Goal: Information Seeking & Learning: Find specific fact

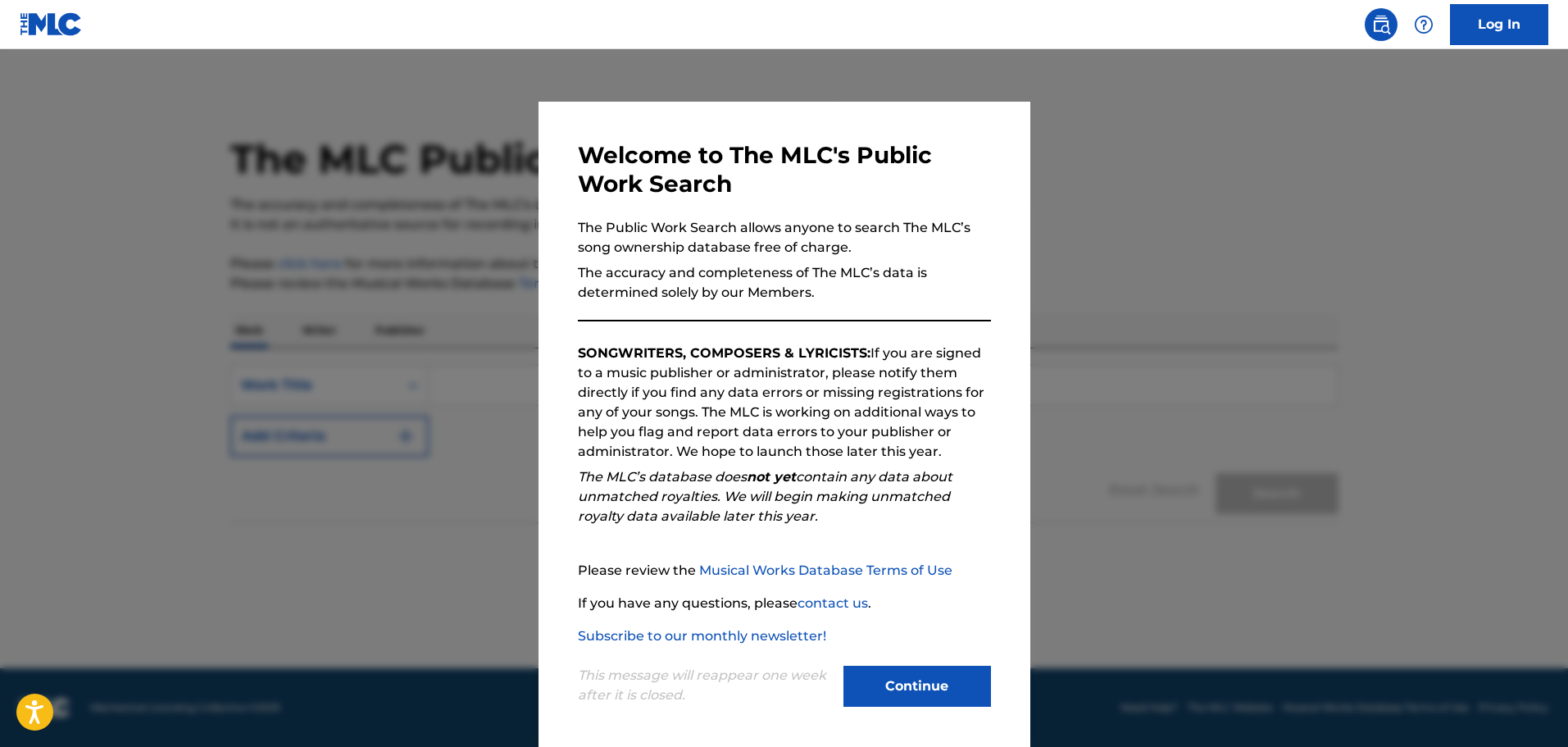
drag, startPoint x: 888, startPoint y: 673, endPoint x: 904, endPoint y: 674, distance: 16.0
click at [888, 673] on button "Continue" at bounding box center [917, 687] width 148 height 41
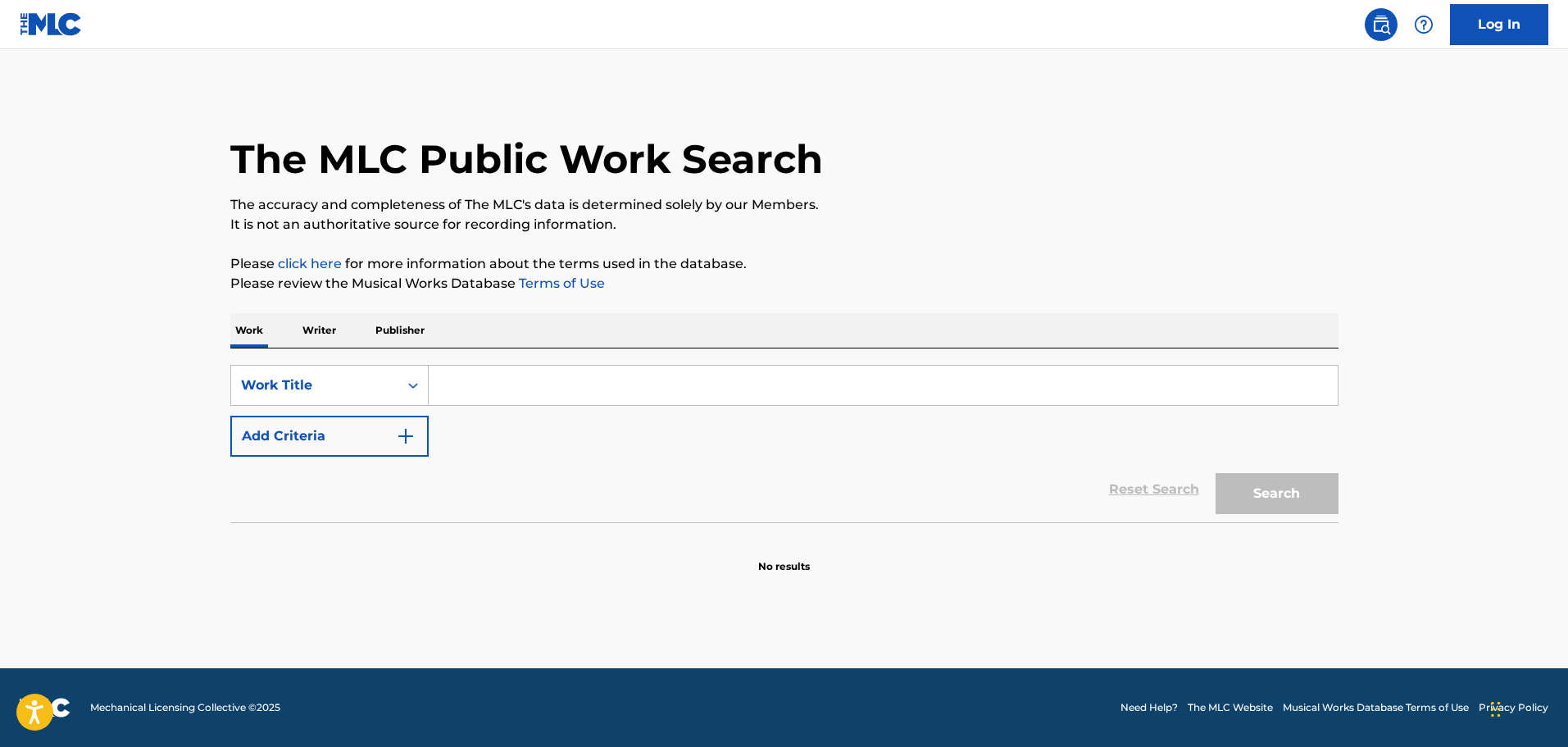
click at [655, 376] on input "Search Form" at bounding box center [884, 386] width 909 height 40
click at [649, 377] on input "Search Form" at bounding box center [884, 386] width 909 height 40
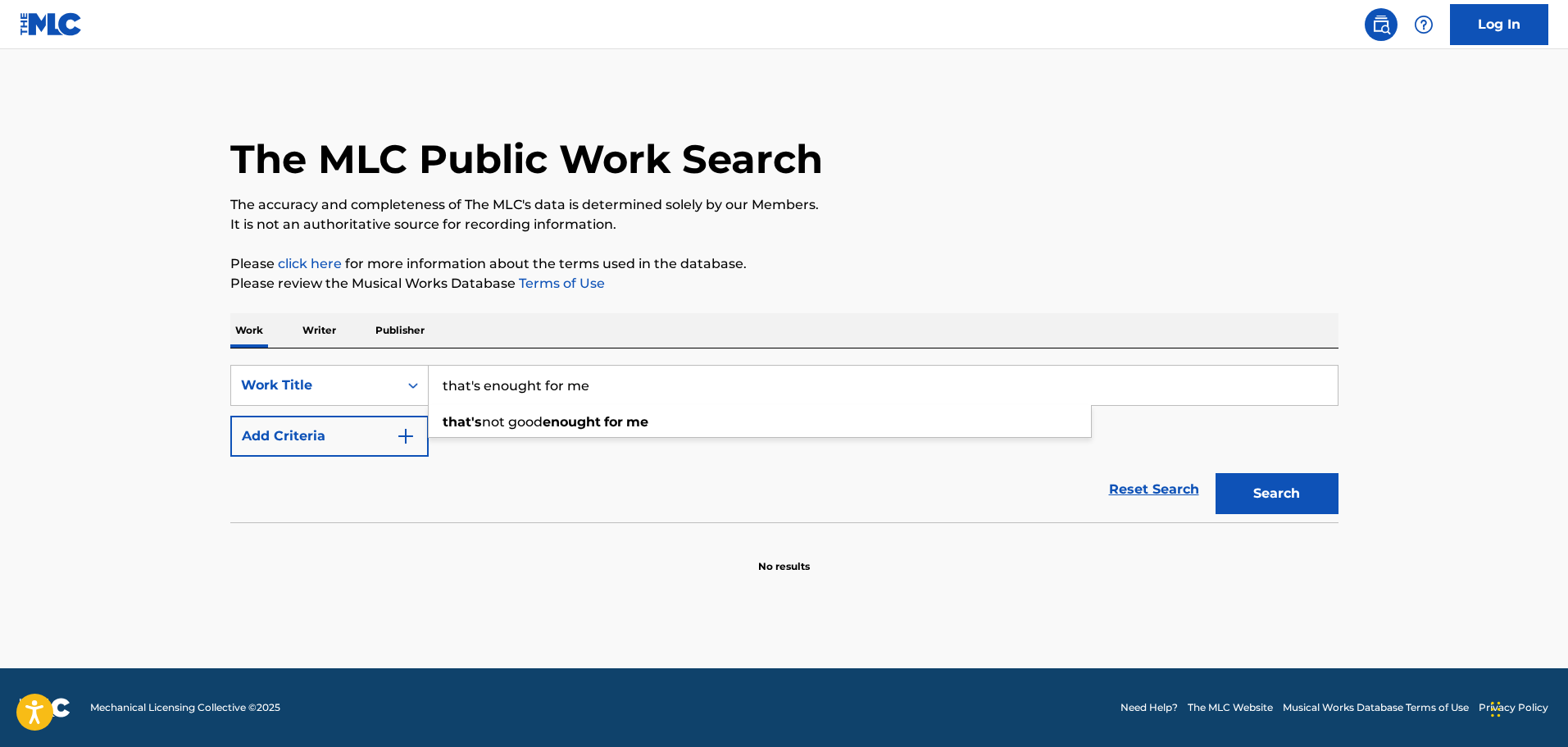
type input "that's enought for me"
click at [541, 385] on input "that's enought for me" at bounding box center [884, 386] width 909 height 40
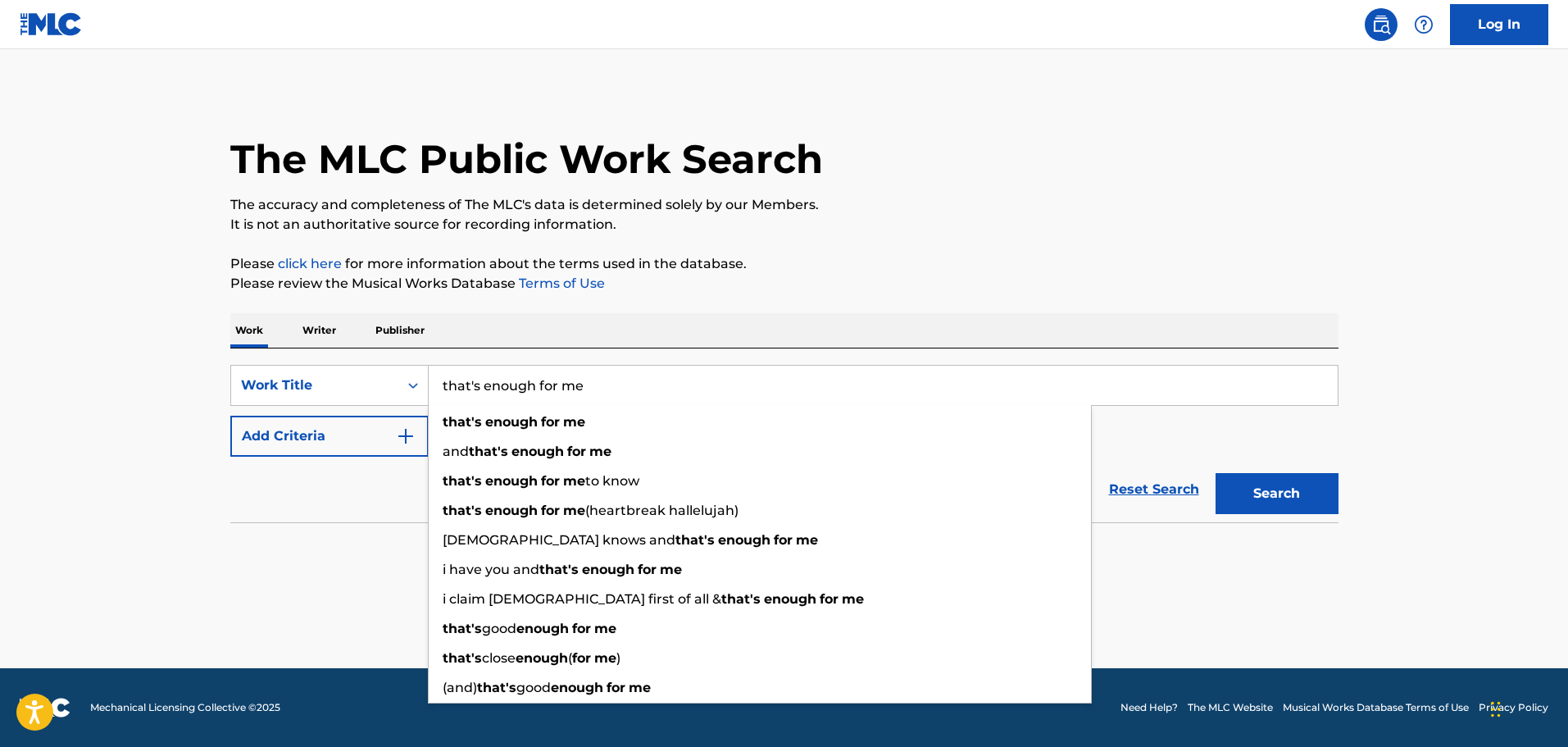
type input "that's enough for me"
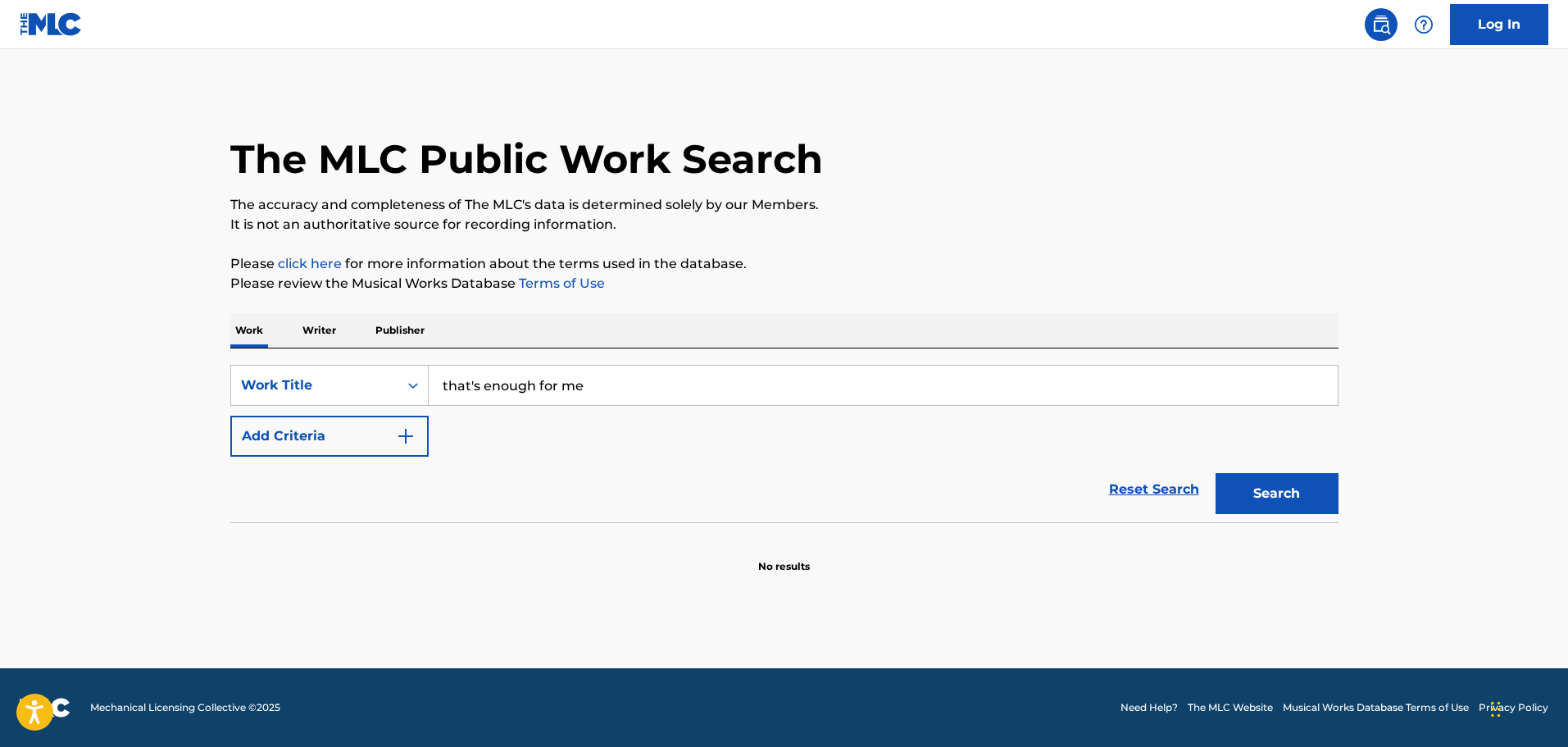
click at [375, 432] on button "Add Criteria" at bounding box center [329, 436] width 198 height 41
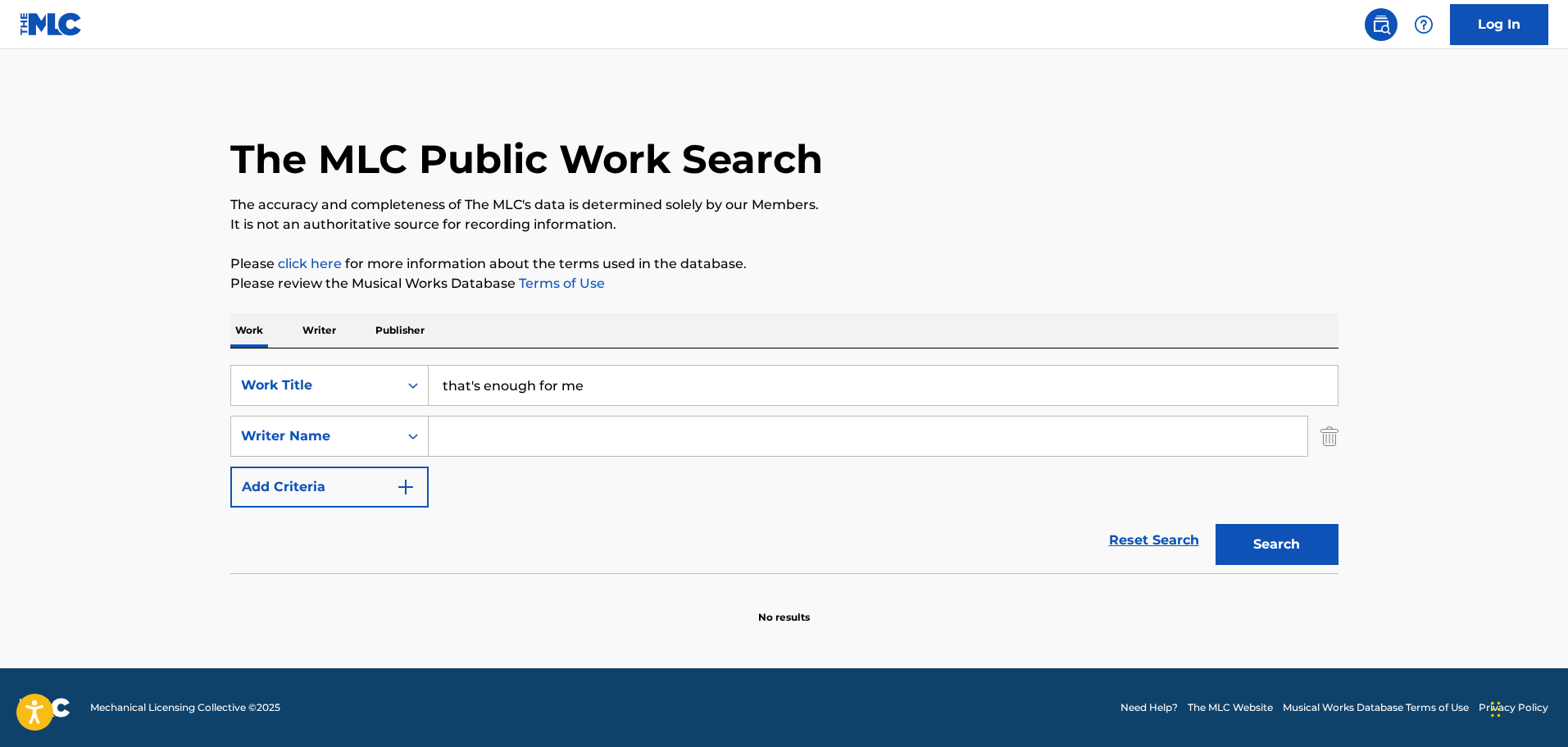
click at [531, 437] on input "Search Form" at bounding box center [868, 436] width 879 height 40
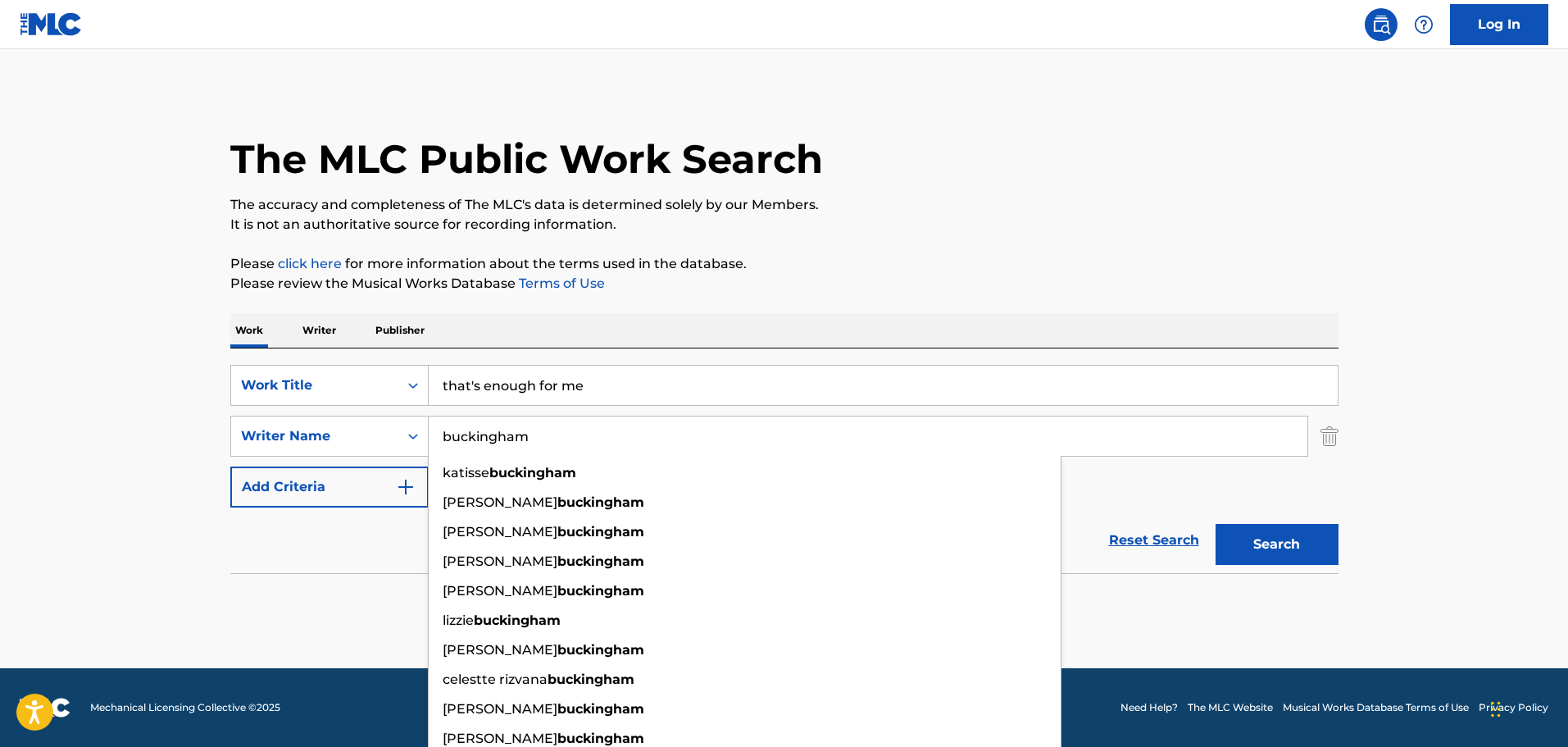
type input "buckingham"
click at [1216, 524] on button "Search" at bounding box center [1277, 544] width 123 height 41
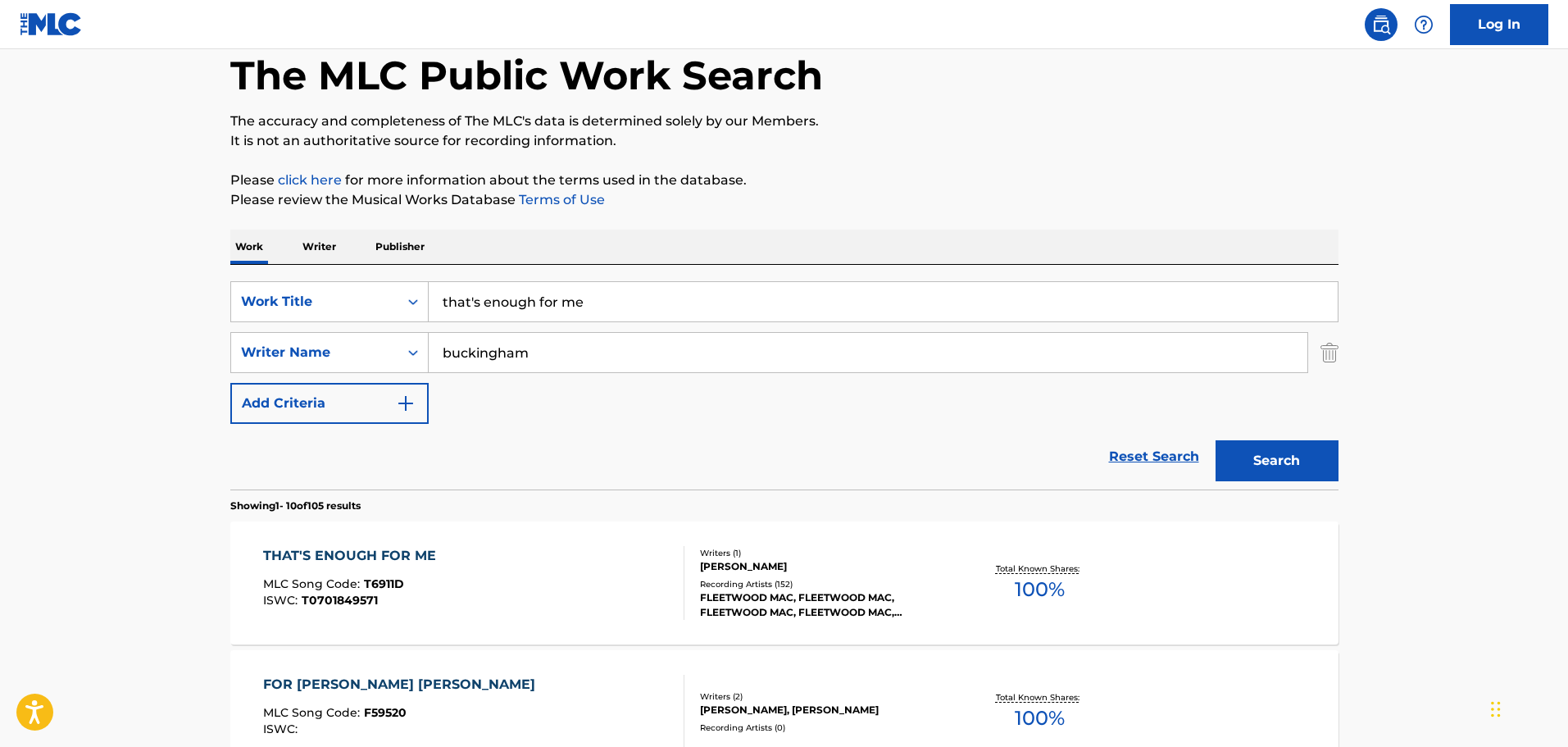
scroll to position [164, 0]
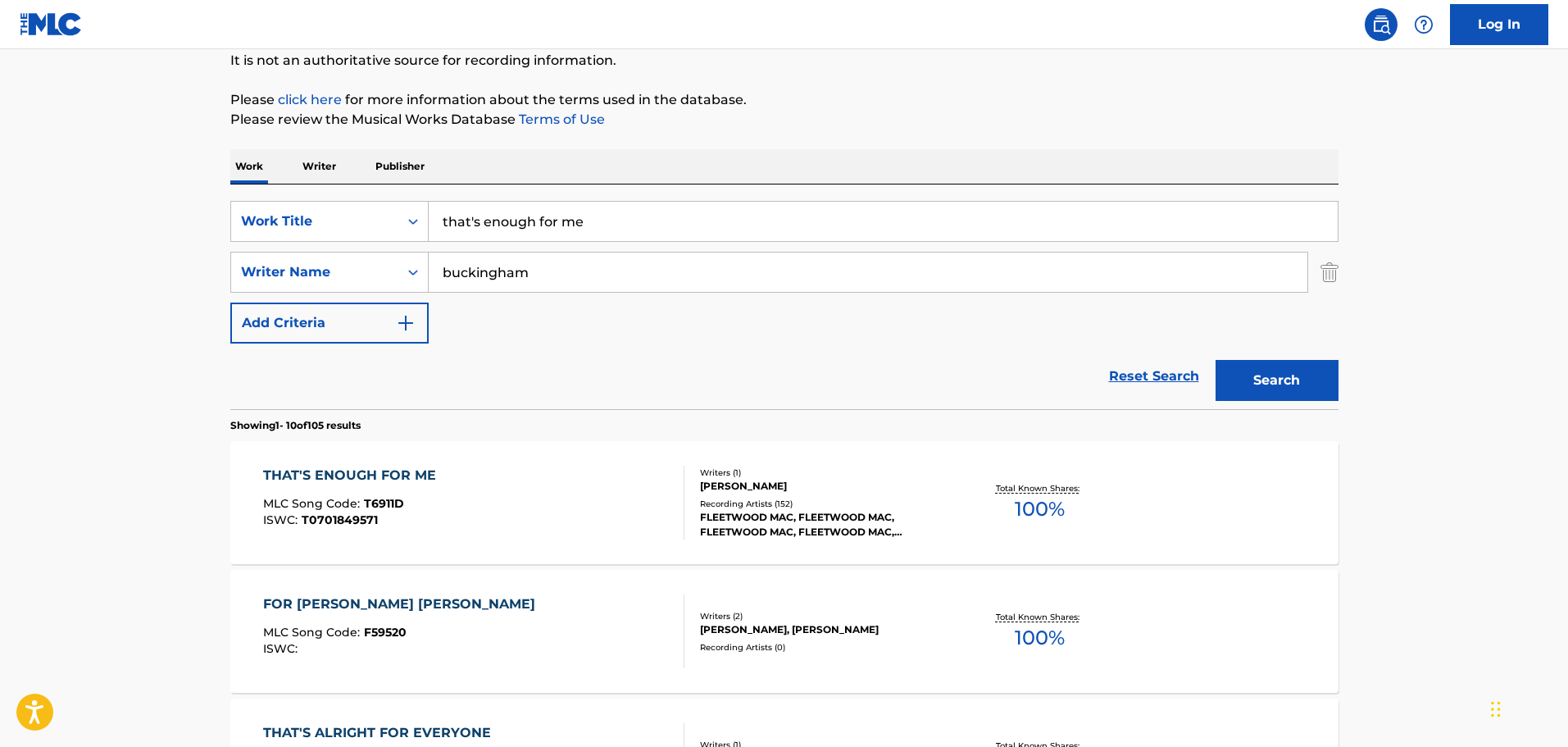
click at [387, 469] on div "THAT'S ENOUGH FOR ME" at bounding box center [353, 476] width 182 height 19
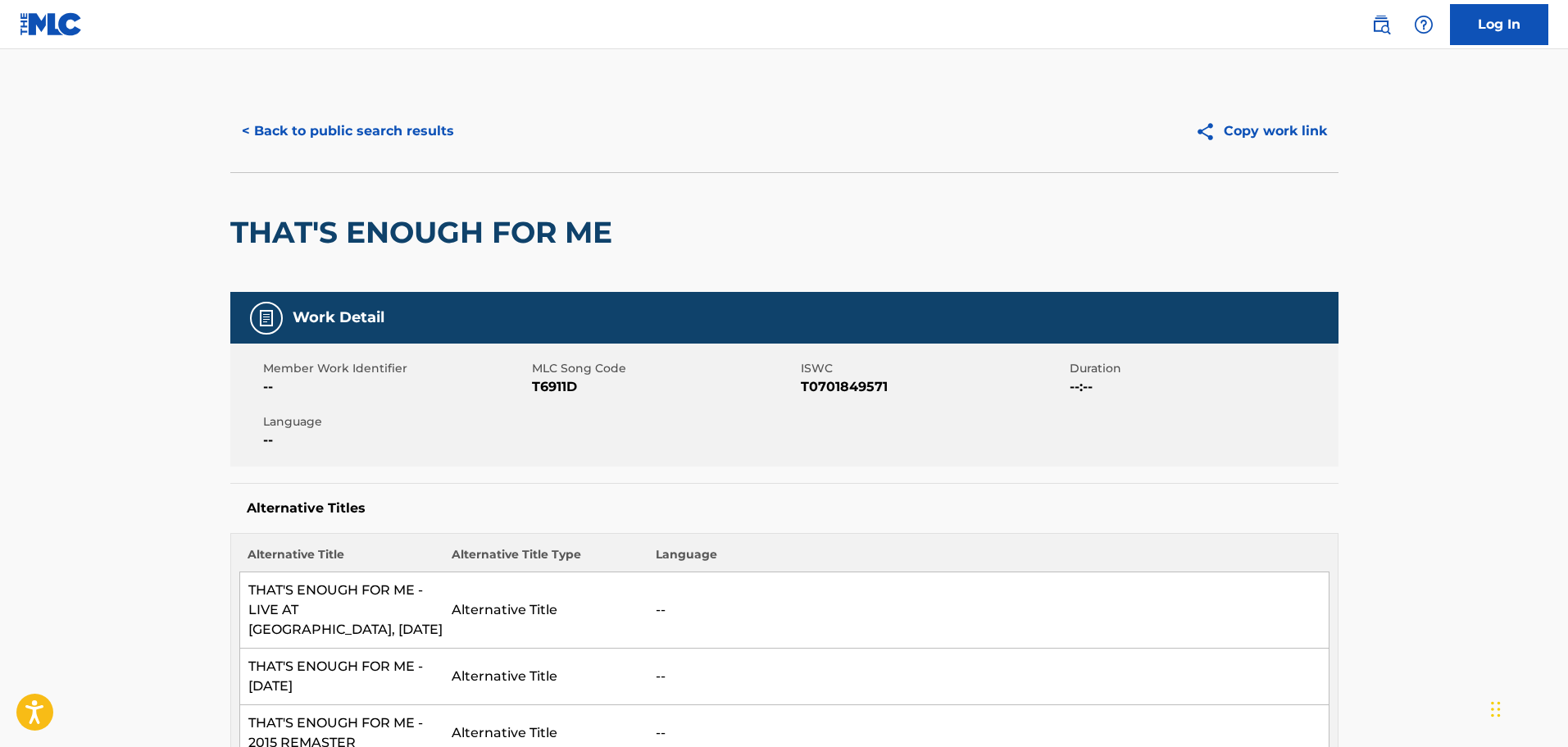
click at [353, 122] on button "< Back to public search results" at bounding box center [348, 131] width 235 height 41
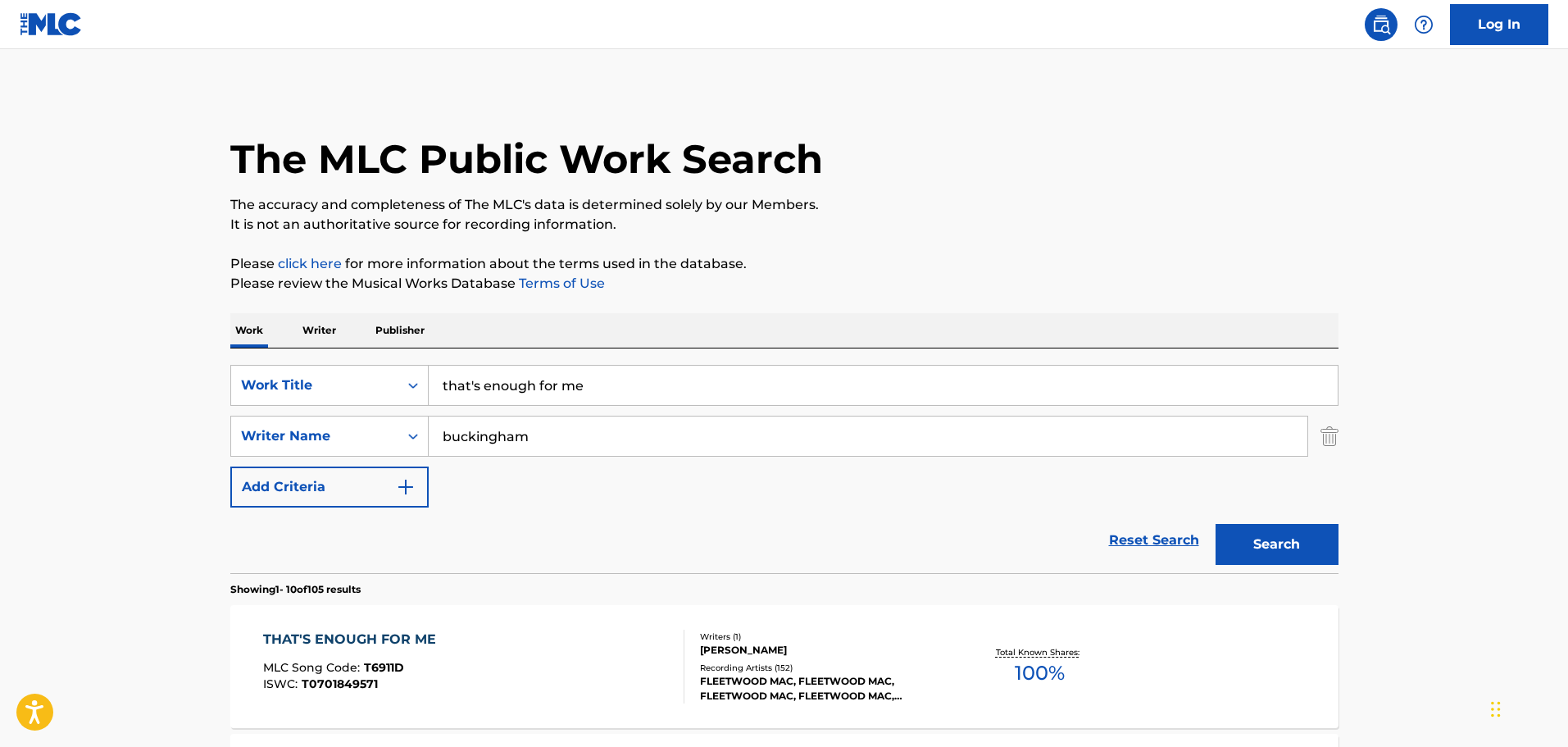
scroll to position [164, 0]
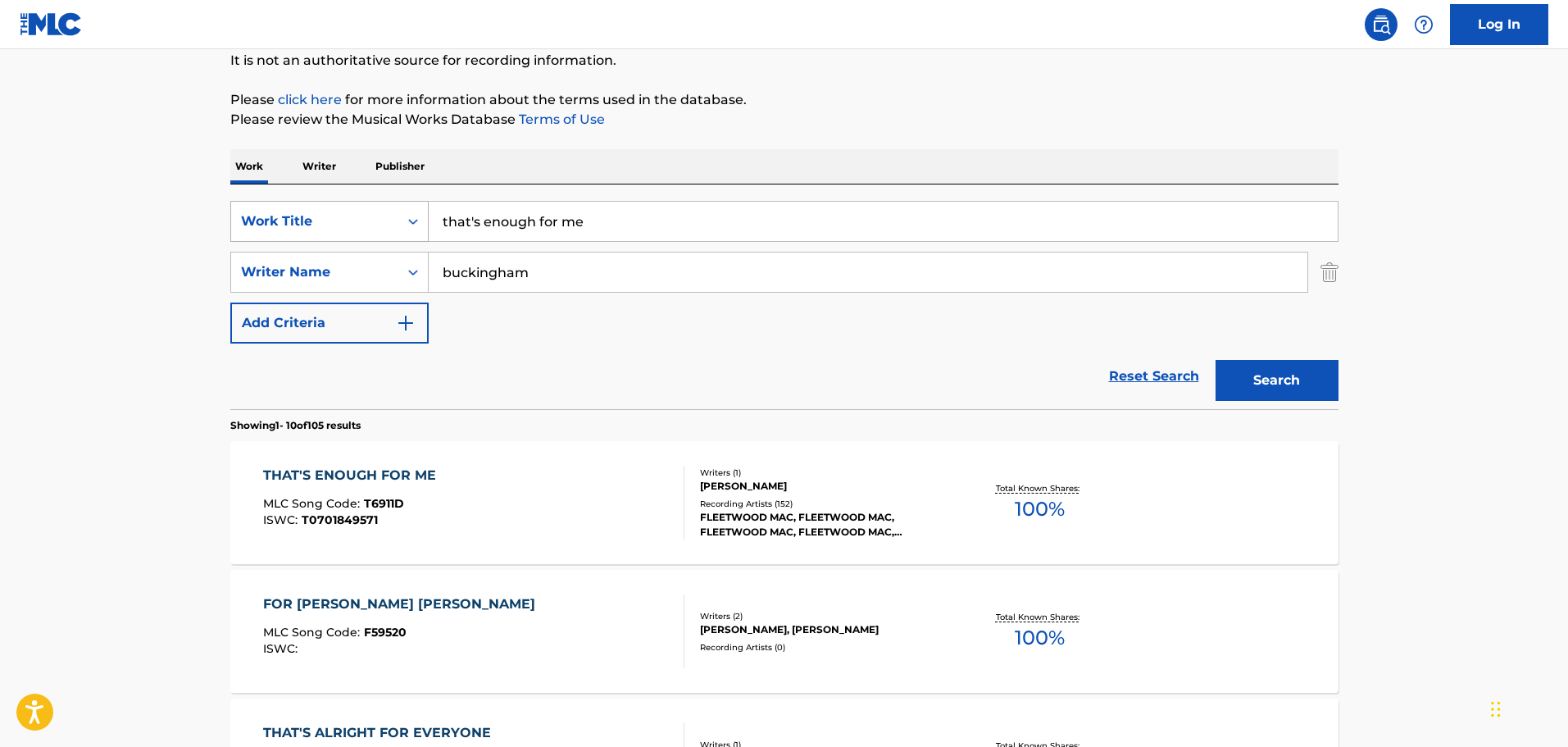
drag, startPoint x: 486, startPoint y: 221, endPoint x: 346, endPoint y: 223, distance: 140.0
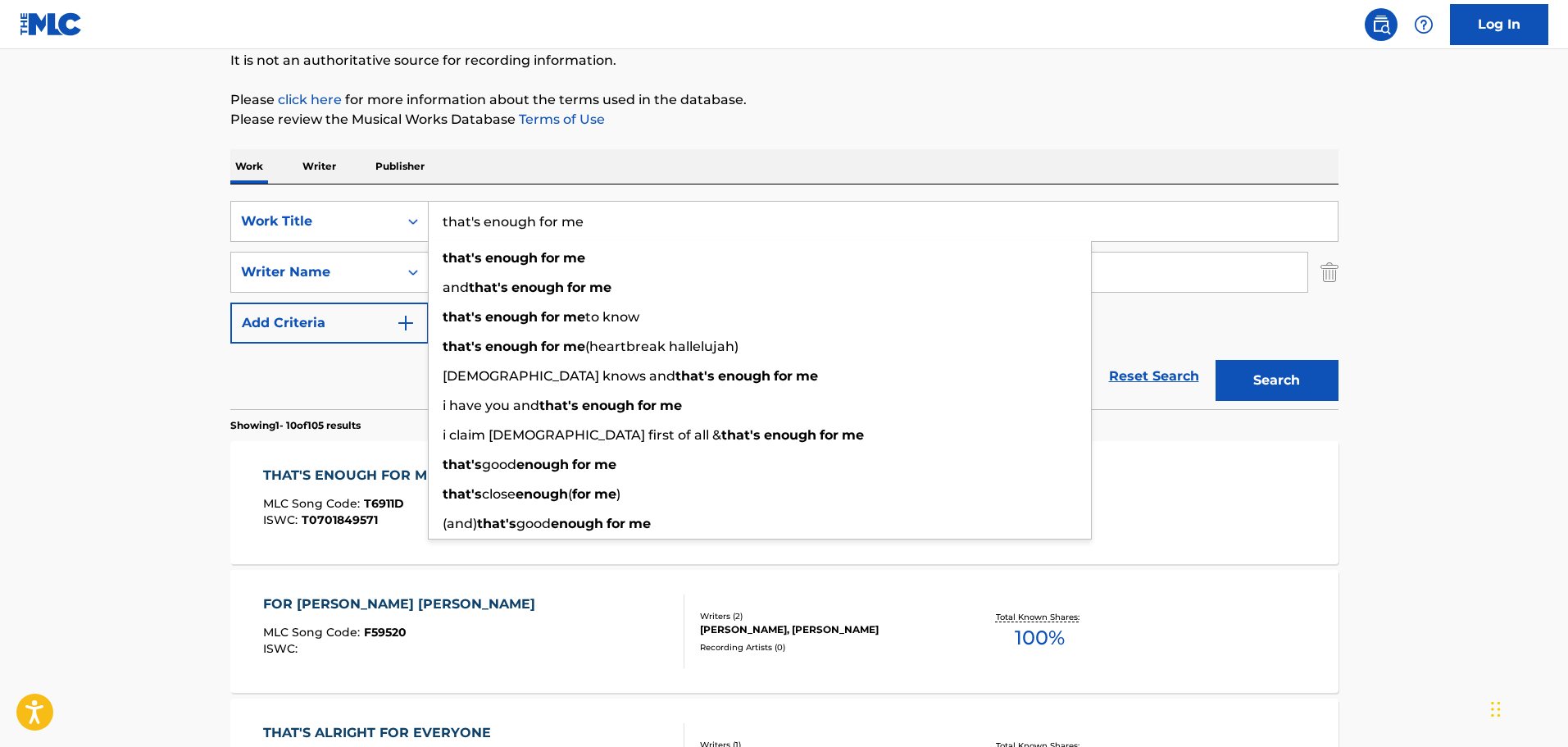
paste input "SPOKEN INTRODUCTION (TO SURRENDER THE RAIN)"
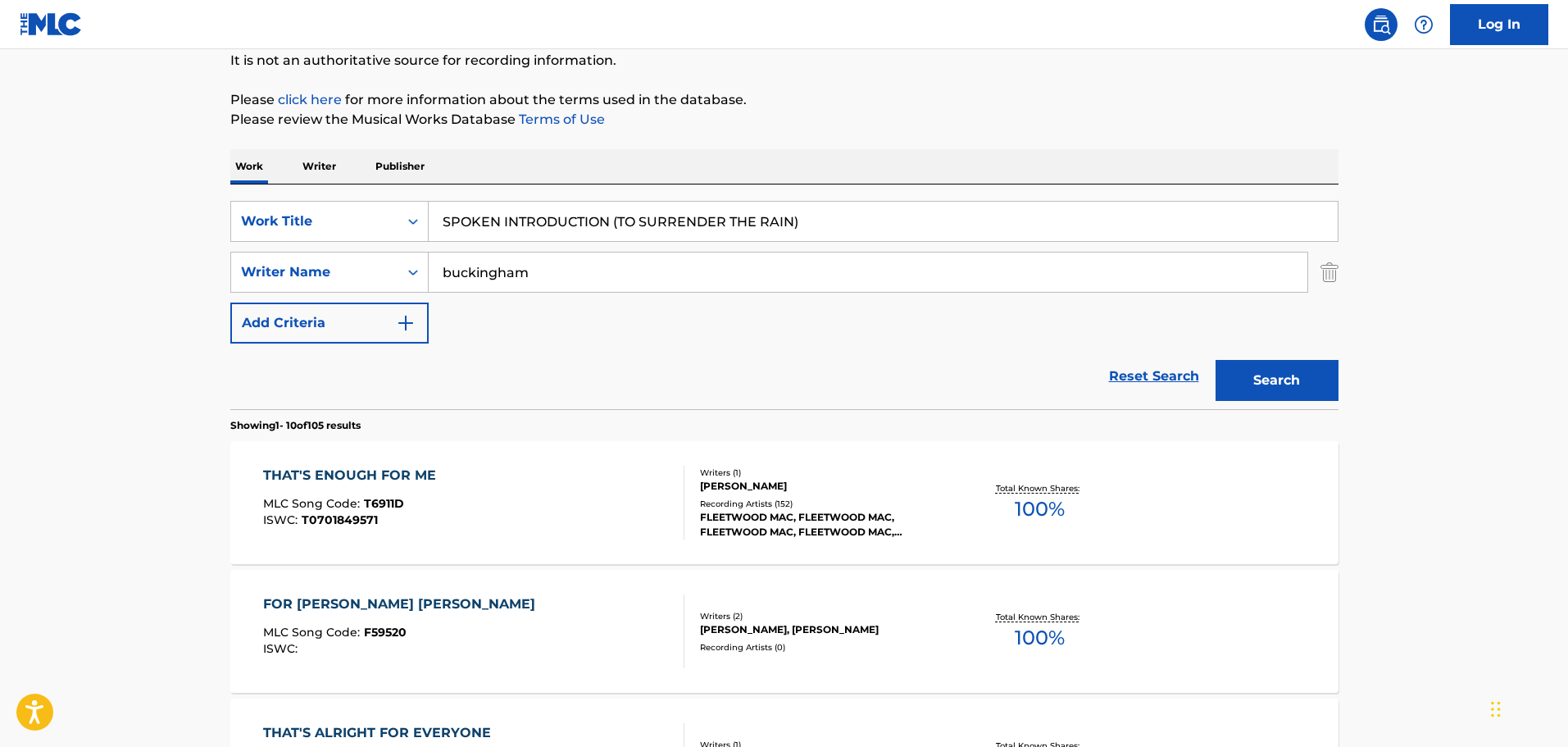
click at [1293, 382] on button "Search" at bounding box center [1277, 381] width 123 height 41
drag, startPoint x: 914, startPoint y: 208, endPoint x: 174, endPoint y: 209, distance: 740.0
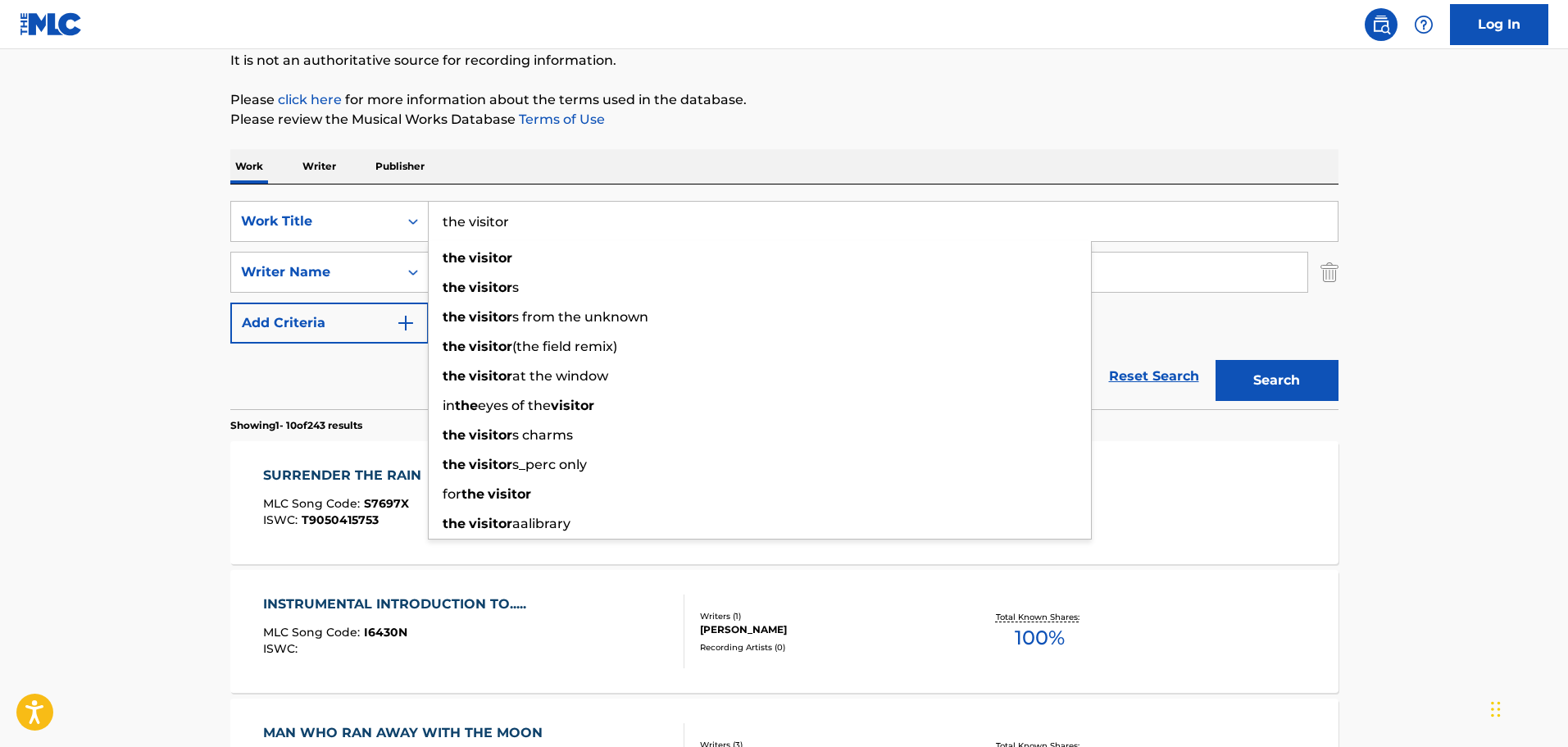
click at [1216, 360] on button "Search" at bounding box center [1277, 381] width 123 height 41
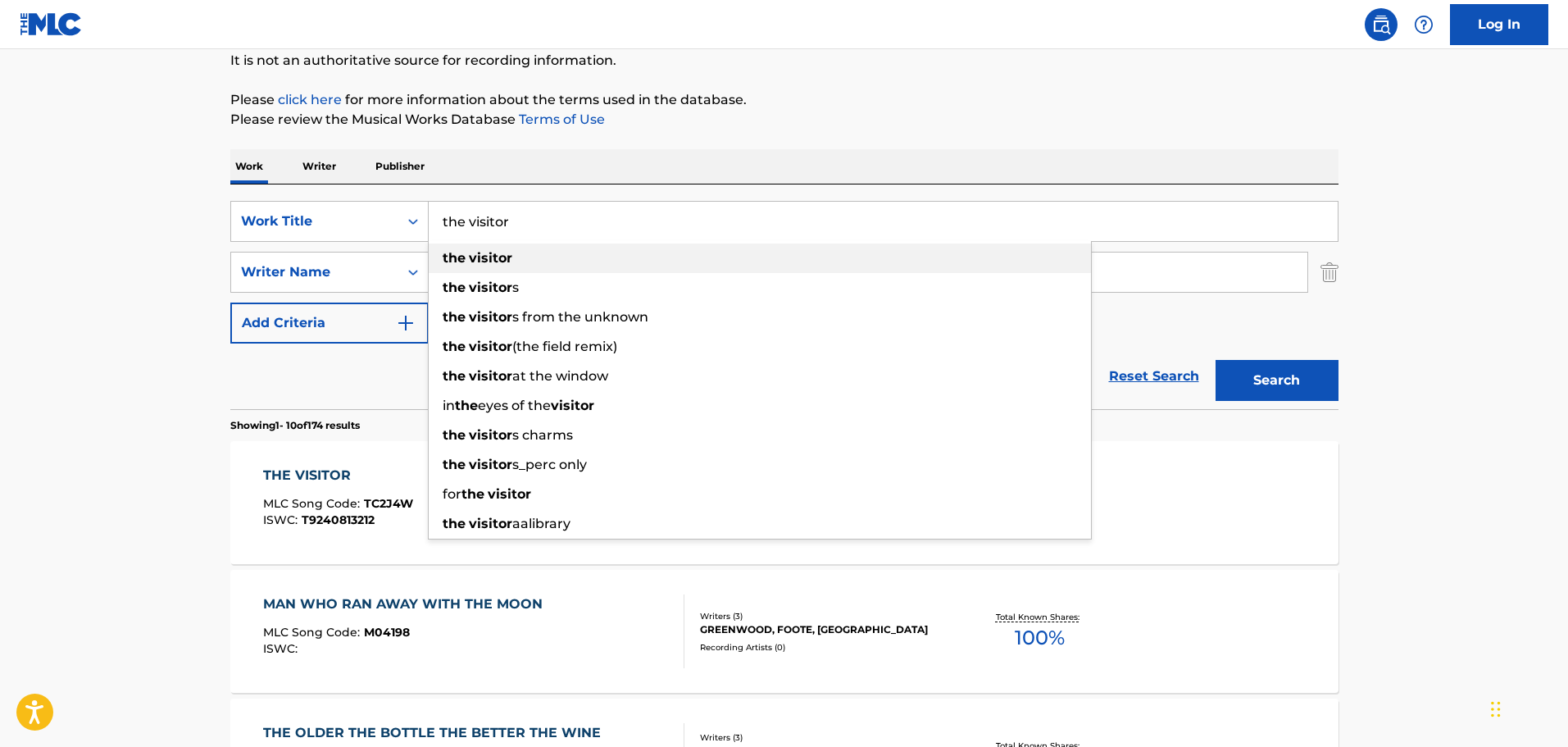
click at [487, 255] on strong "visitor" at bounding box center [490, 257] width 44 height 16
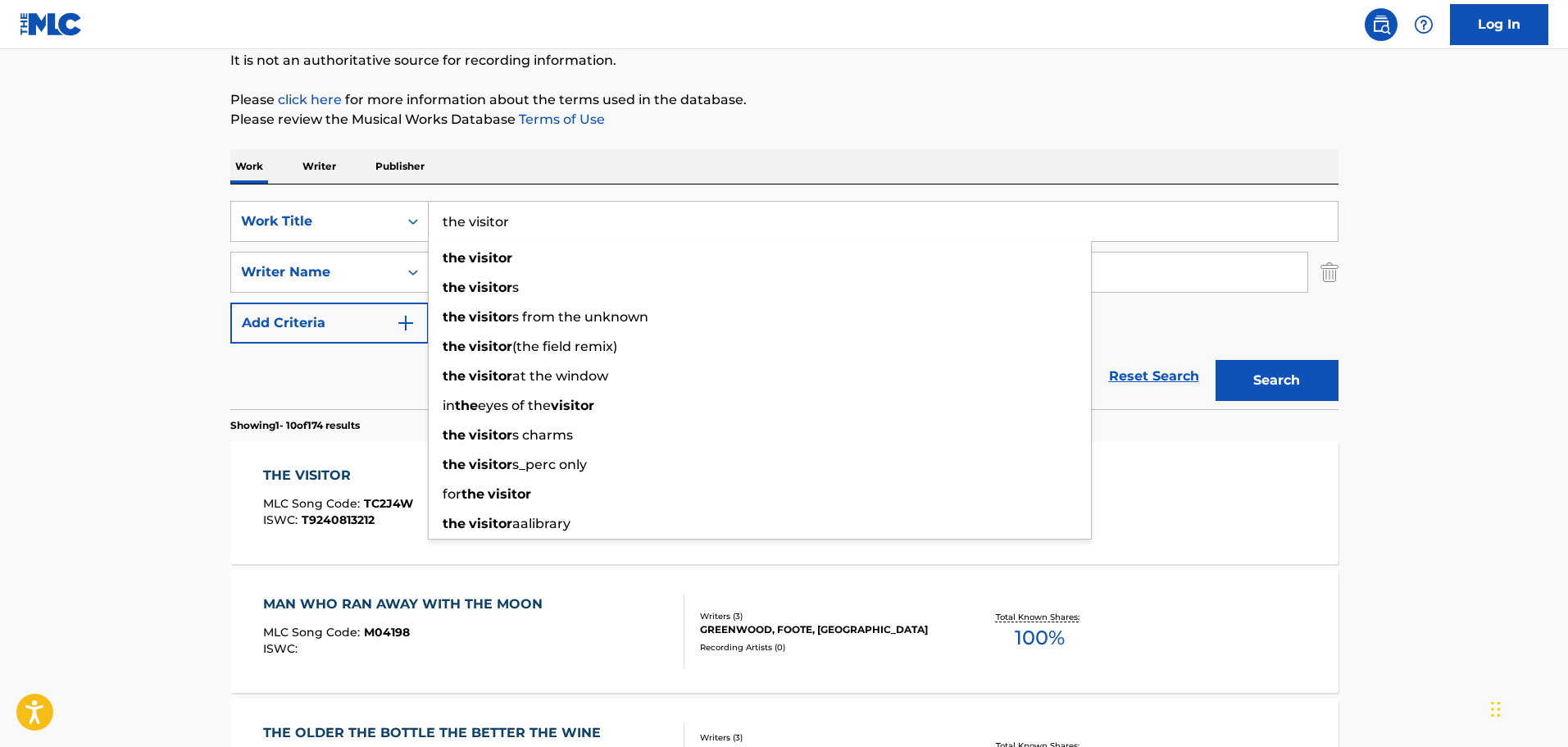
drag, startPoint x: 547, startPoint y: 213, endPoint x: -167, endPoint y: 150, distance: 716.8
click at [0, 150] on html "Accessibility Screen-Reader Guide, Feedback, and Issue Reporting | New window C…" at bounding box center [784, 209] width 1568 height 747
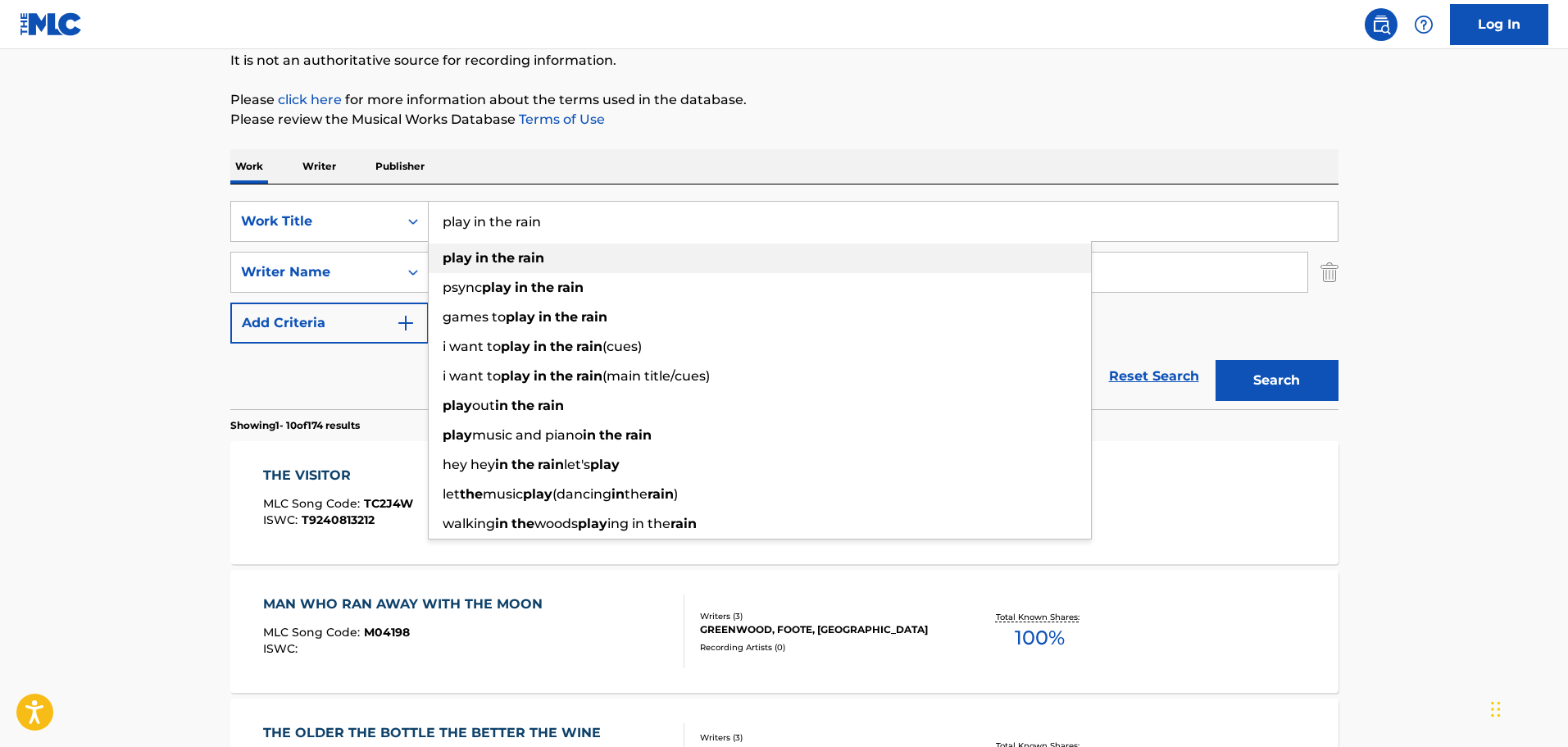
click at [478, 256] on strong "in" at bounding box center [483, 257] width 14 height 16
click at [525, 250] on strong "rain" at bounding box center [531, 257] width 26 height 16
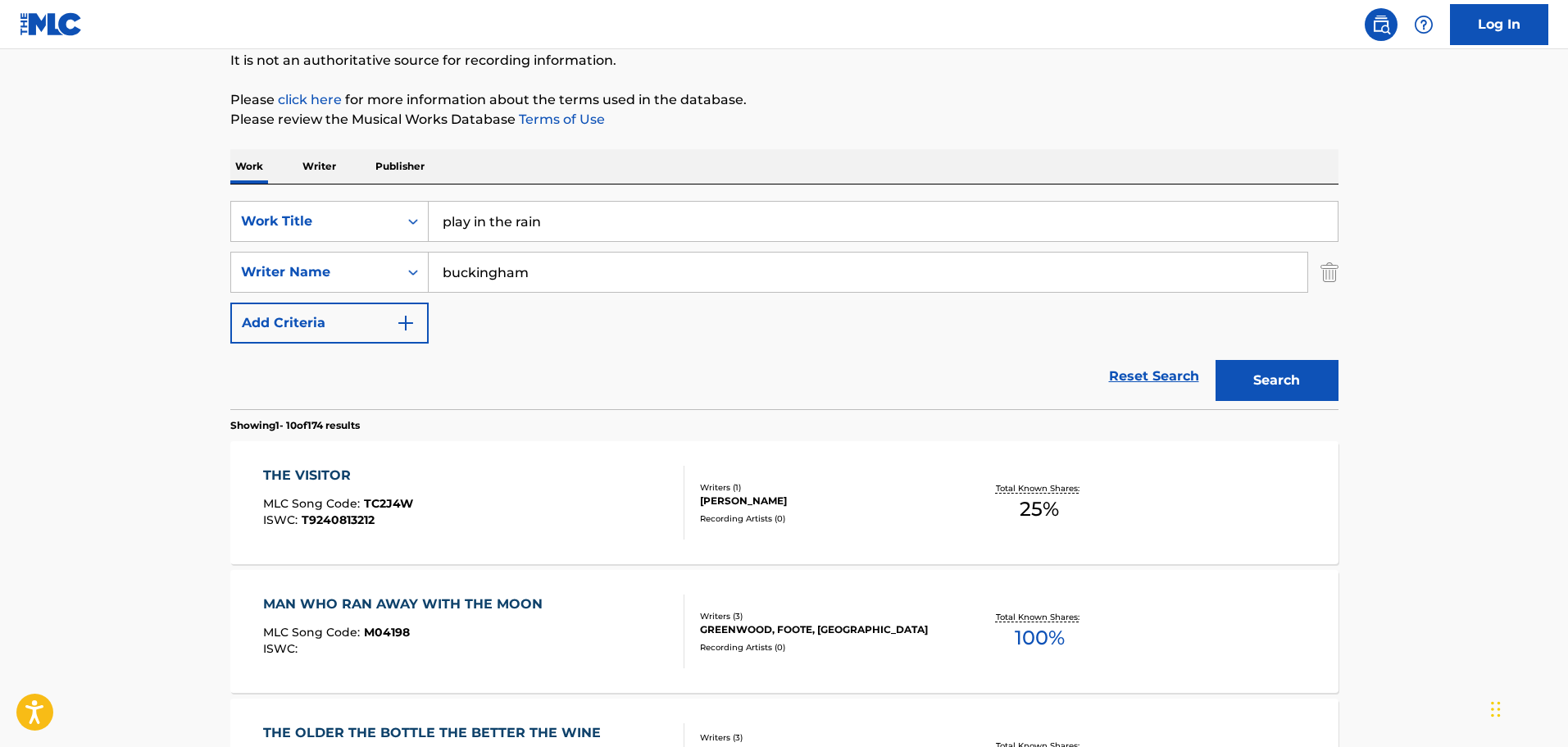
click at [1265, 391] on button "Search" at bounding box center [1277, 381] width 123 height 41
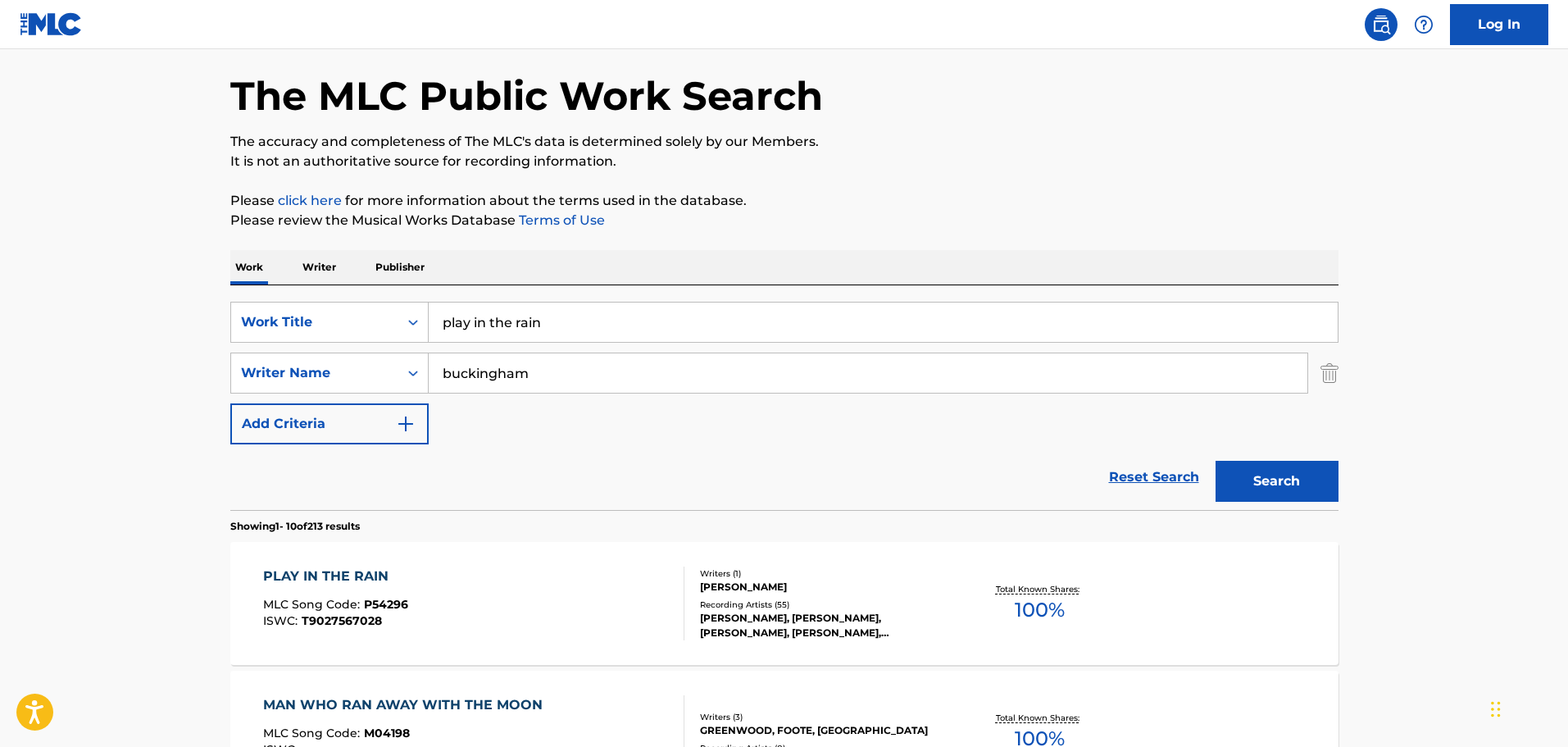
scroll to position [0, 0]
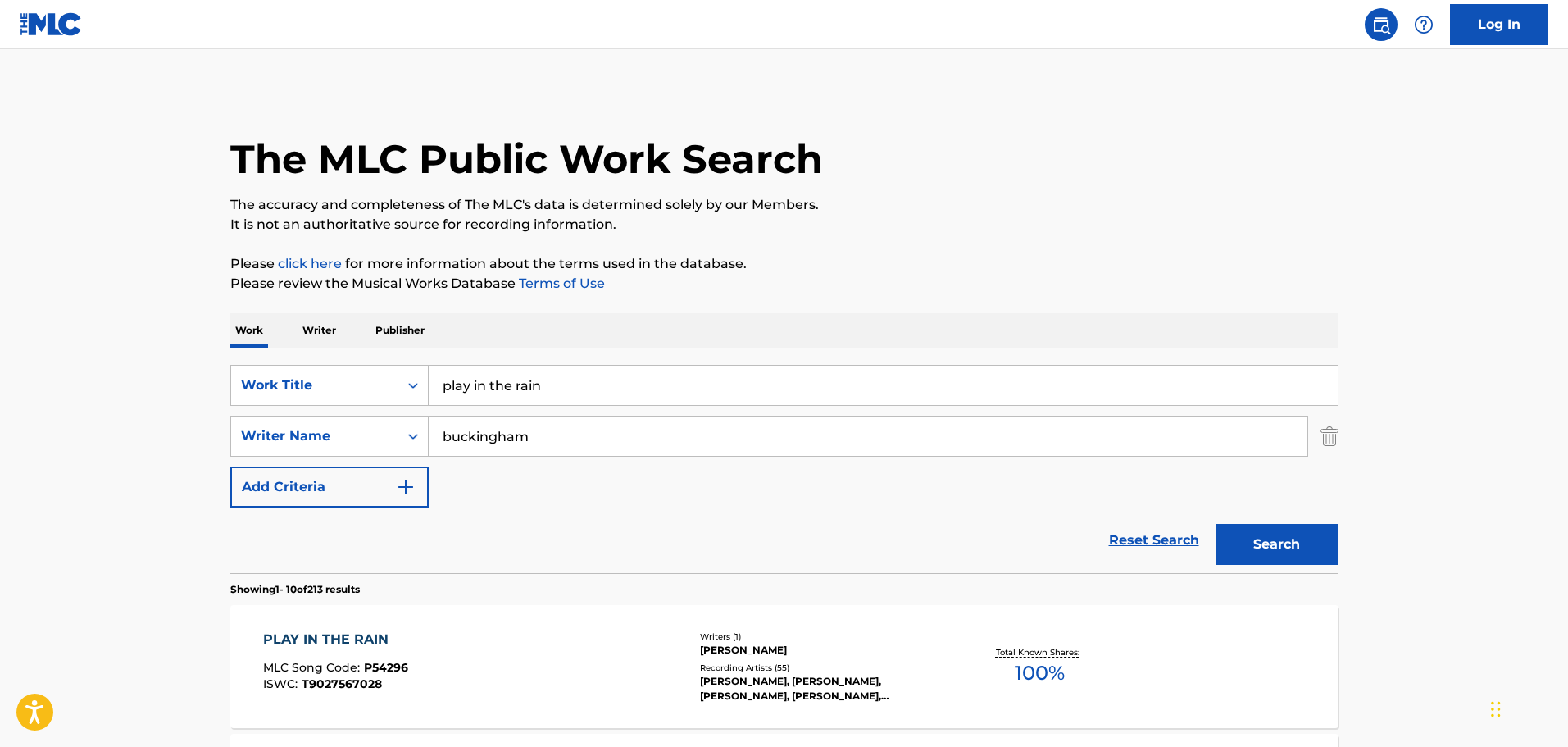
drag, startPoint x: 594, startPoint y: 389, endPoint x: 25, endPoint y: 380, distance: 569.1
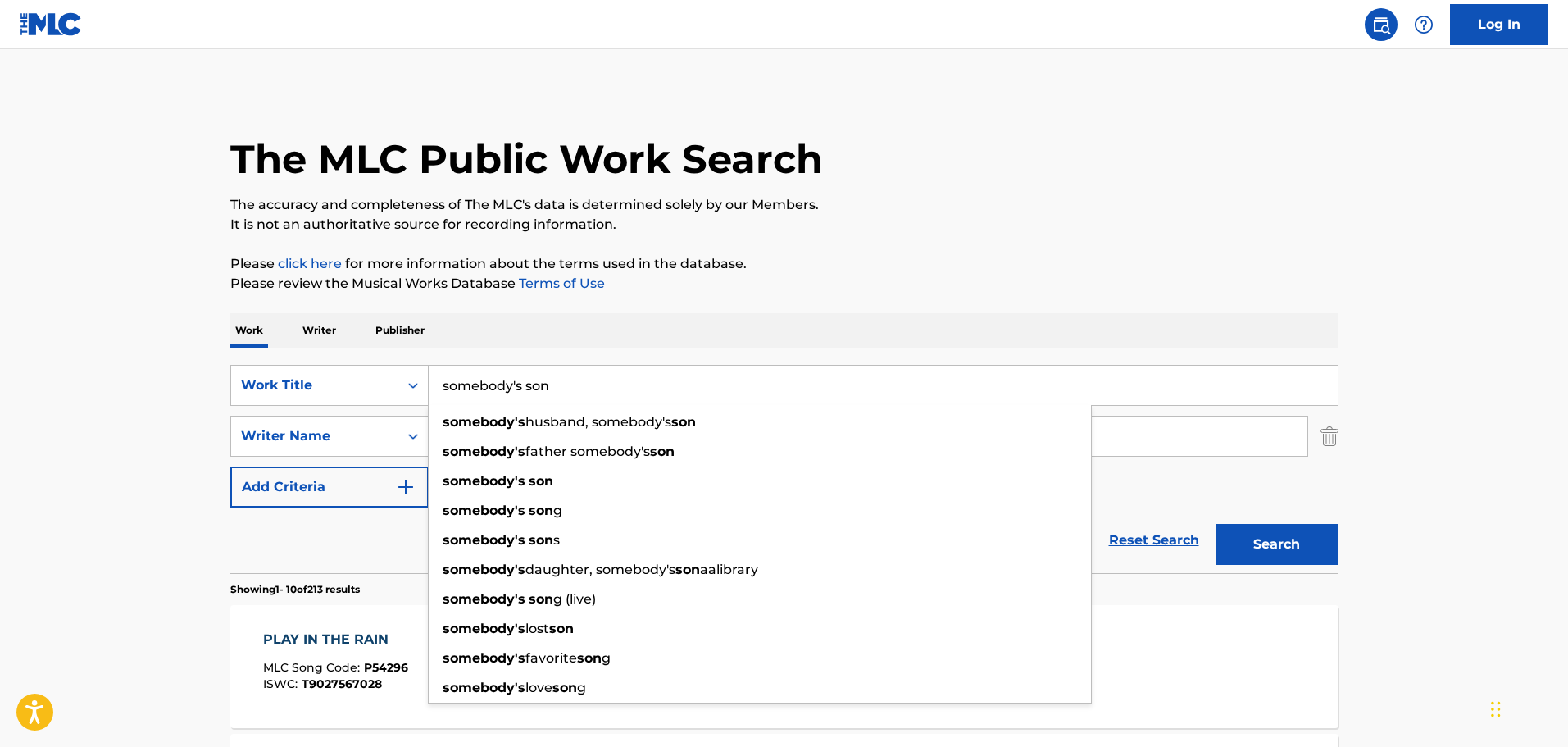
type input "somebody's son"
click at [1216, 524] on button "Search" at bounding box center [1277, 544] width 123 height 41
click at [945, 106] on div "The MLC Public Work Search" at bounding box center [784, 150] width 1108 height 119
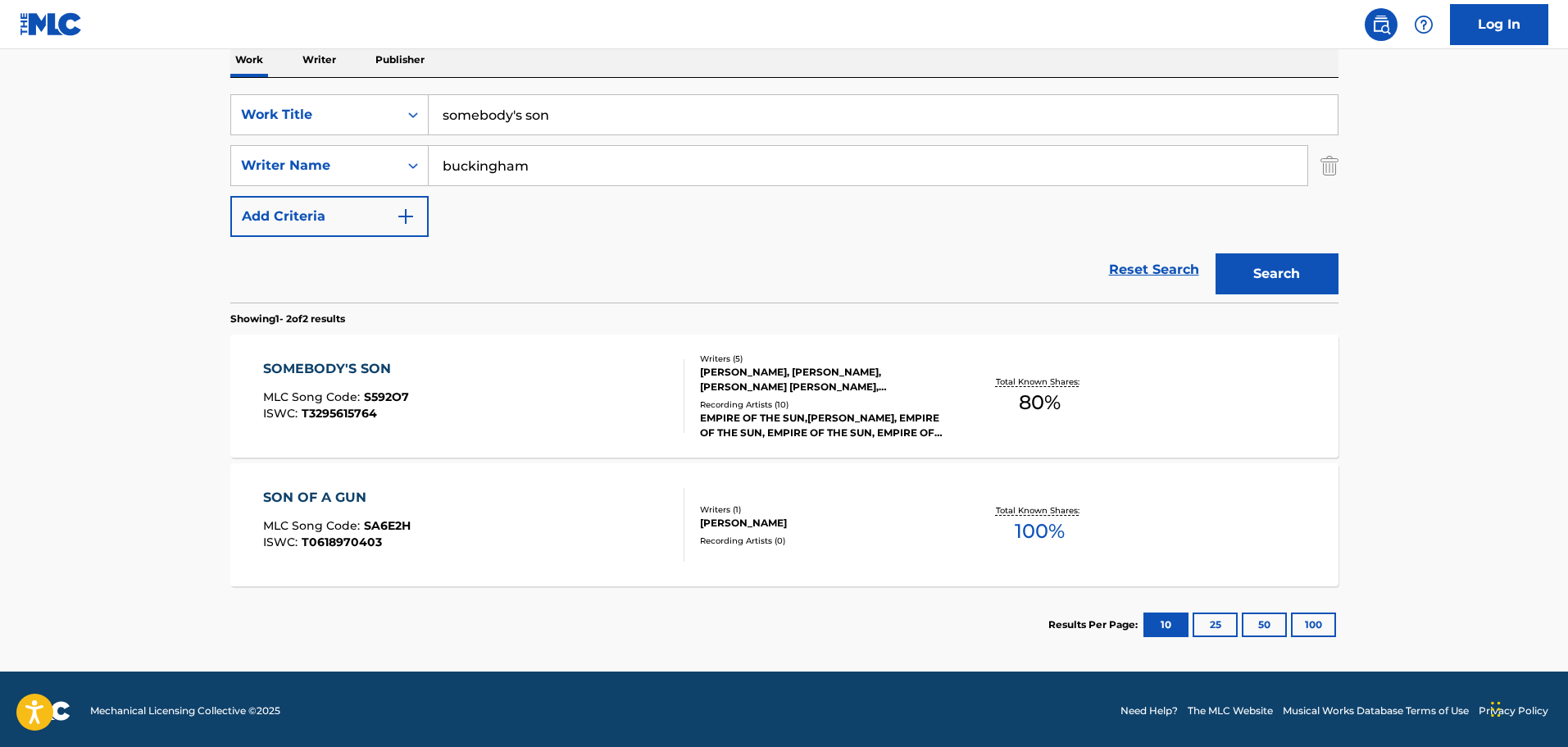
scroll to position [274, 0]
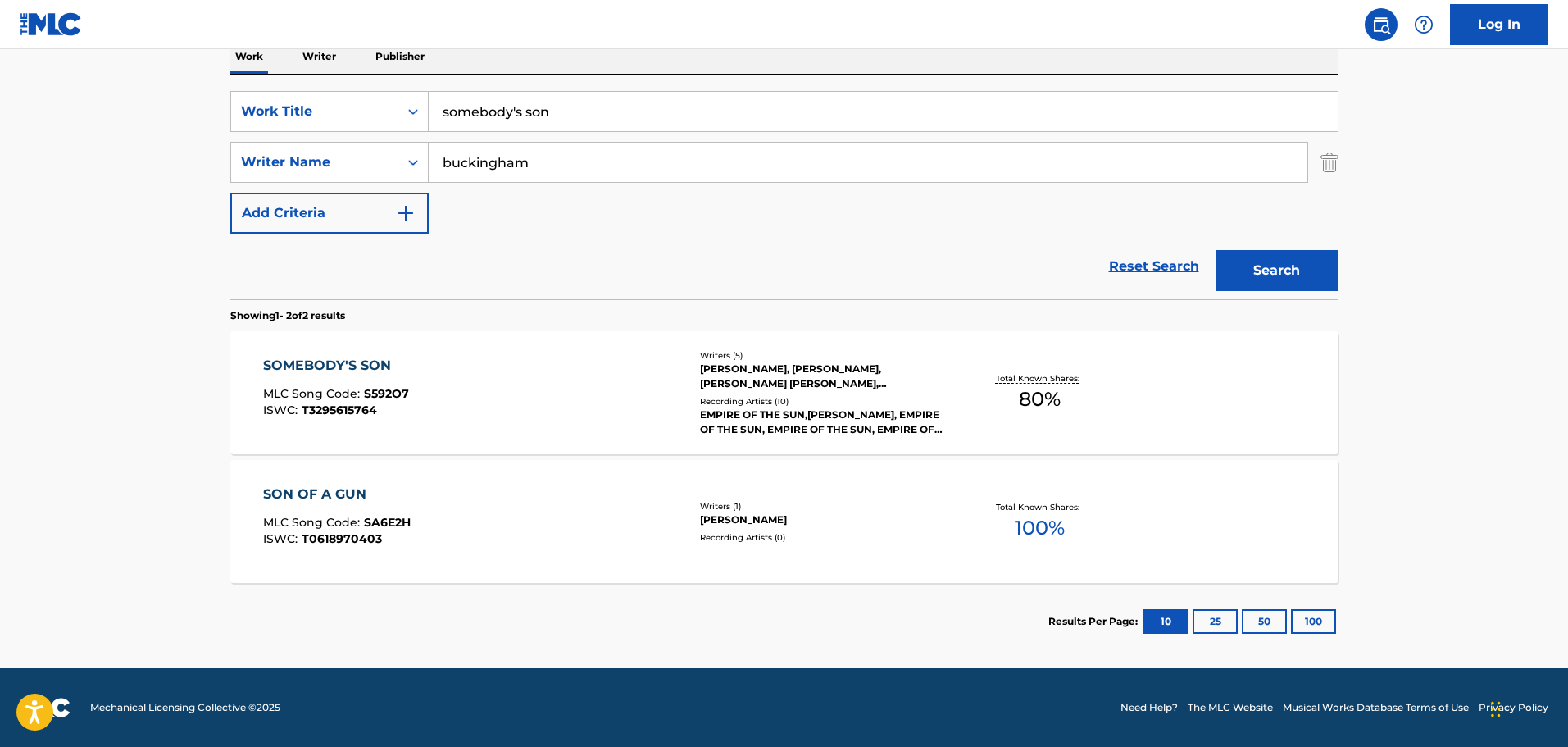
click at [543, 380] on div "SOMEBODY'S SON MLC Song Code : S592O7 ISWC : T3295615764" at bounding box center [474, 392] width 421 height 74
